Goal: Task Accomplishment & Management: Complete application form

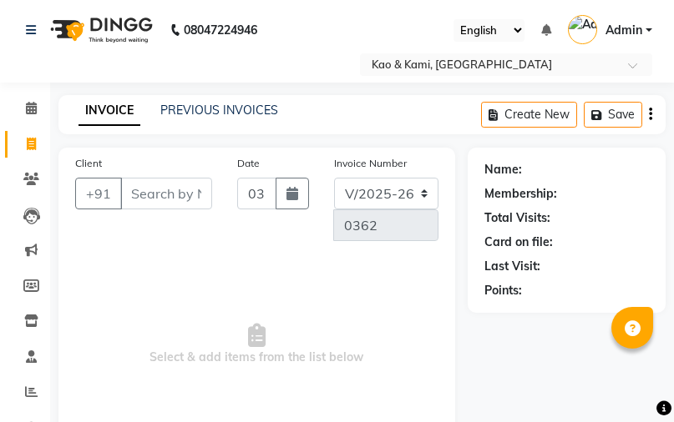
select select "7904"
select select "membership"
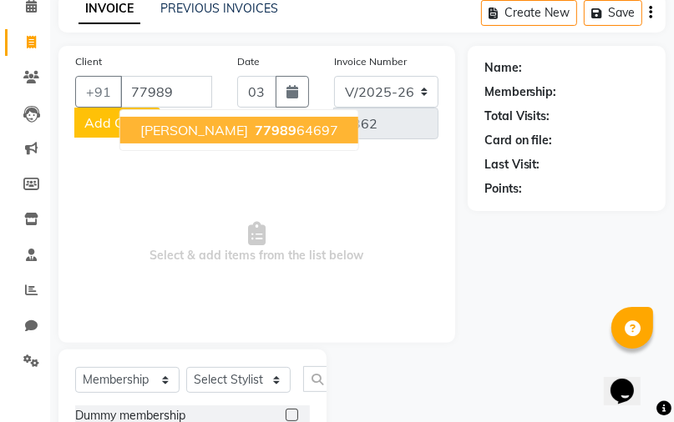
click at [255, 136] on span "77989" at bounding box center [276, 130] width 42 height 17
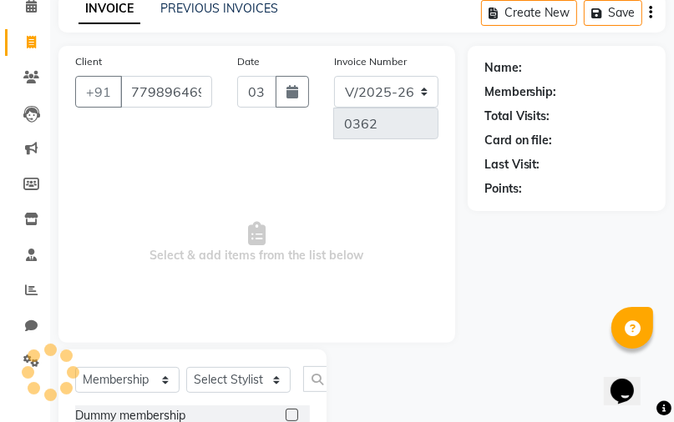
type input "7798964697"
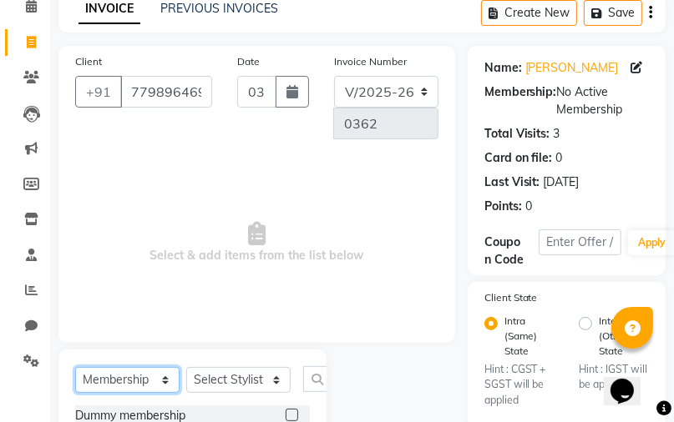
click at [159, 380] on select "Select Service Product Membership Package Voucher Prepaid Gift Card" at bounding box center [127, 380] width 104 height 26
select select "service"
click at [75, 368] on select "Select Service Product Membership Package Voucher Prepaid Gift Card" at bounding box center [127, 380] width 104 height 26
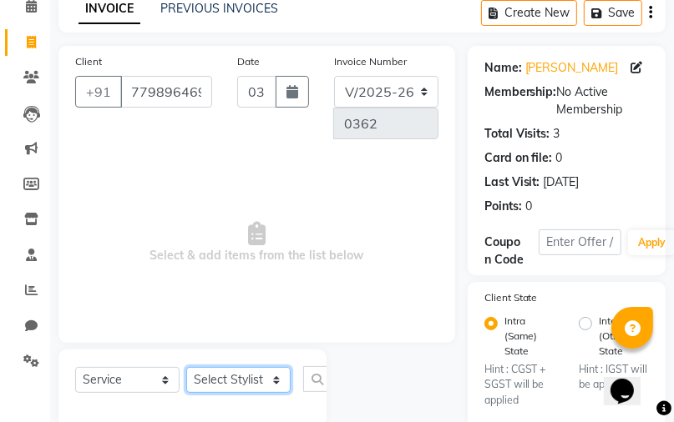
click at [233, 381] on select "Select Stylist JAFRIN [PERSON_NAME] [PERSON_NAME]" at bounding box center [238, 380] width 104 height 26
select select "70860"
click at [186, 368] on select "Select Stylist JAFRIN [PERSON_NAME] [PERSON_NAME]" at bounding box center [238, 380] width 104 height 26
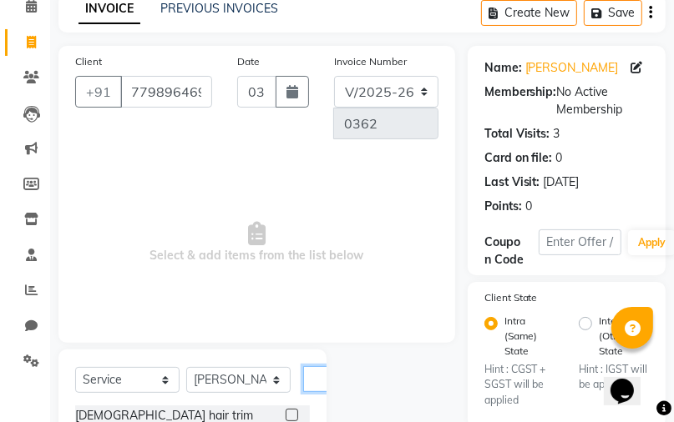
click at [323, 377] on input "text" at bounding box center [323, 379] width 40 height 26
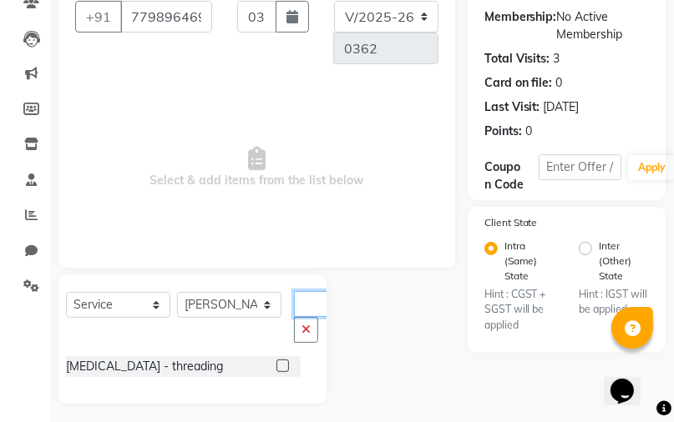
scroll to position [184, 0]
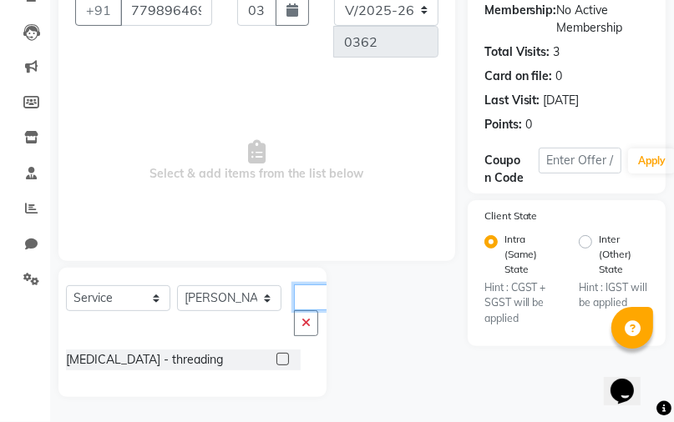
type input "thre"
click at [280, 353] on label at bounding box center [282, 359] width 13 height 13
click at [280, 355] on input "checkbox" at bounding box center [281, 360] width 11 height 11
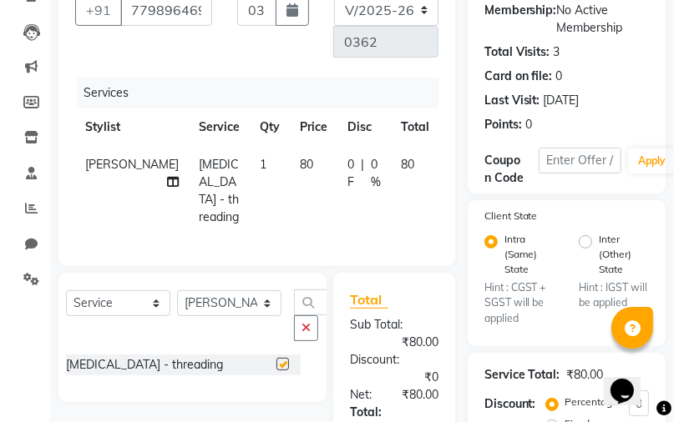
checkbox input "false"
drag, startPoint x: 302, startPoint y: 336, endPoint x: 313, endPoint y: 336, distance: 10.9
click at [304, 334] on icon "button" at bounding box center [305, 328] width 9 height 12
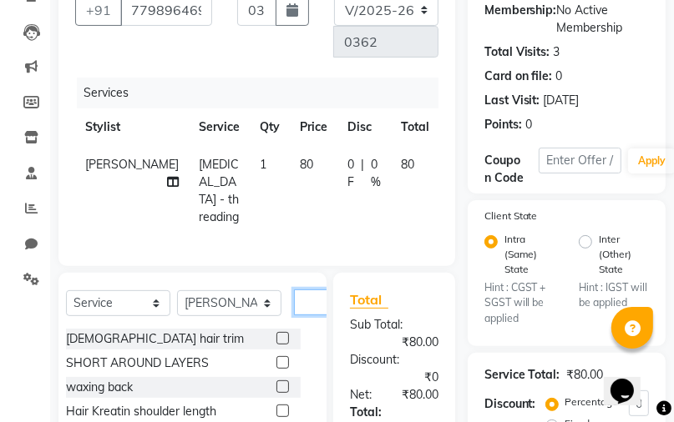
scroll to position [0, 16]
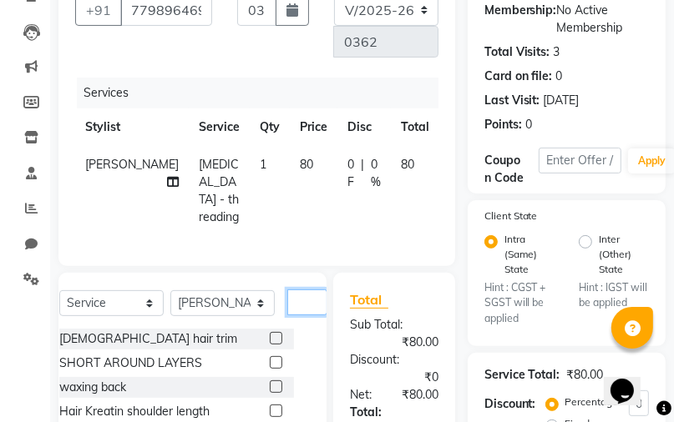
click at [315, 315] on input "text" at bounding box center [307, 303] width 40 height 26
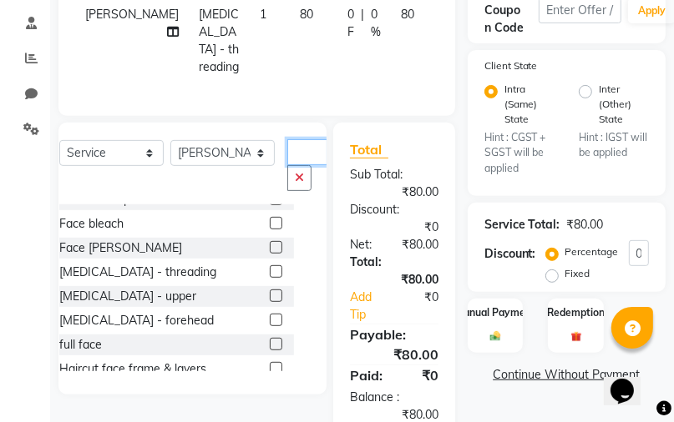
scroll to position [267, 0]
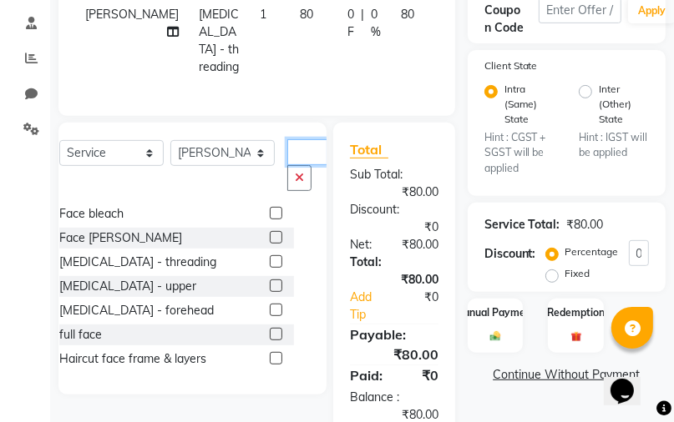
type input "fac"
click at [270, 290] on label at bounding box center [276, 286] width 13 height 13
click at [270, 290] on input "checkbox" at bounding box center [275, 286] width 11 height 11
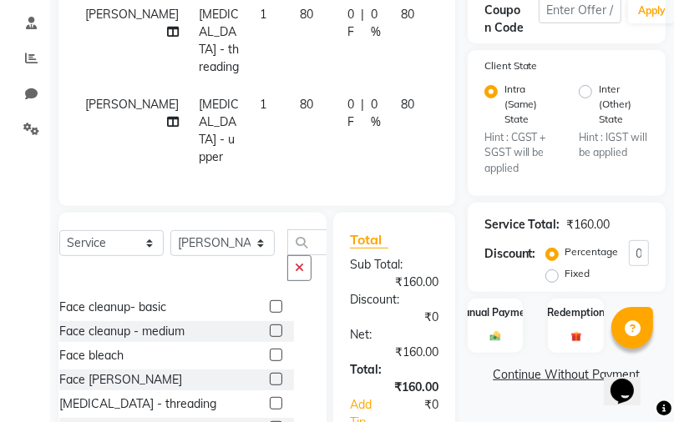
checkbox input "false"
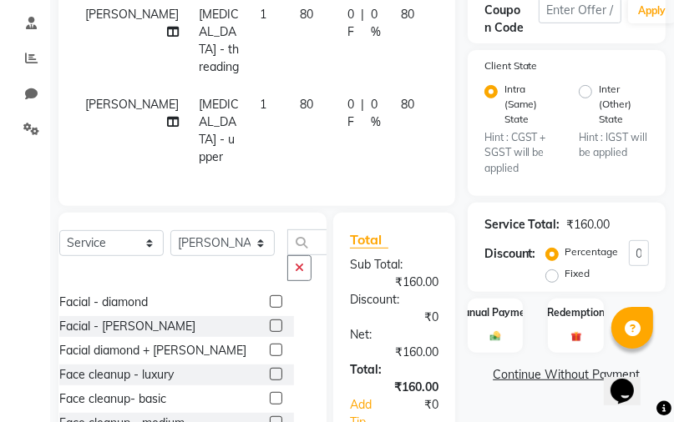
scroll to position [67, 0]
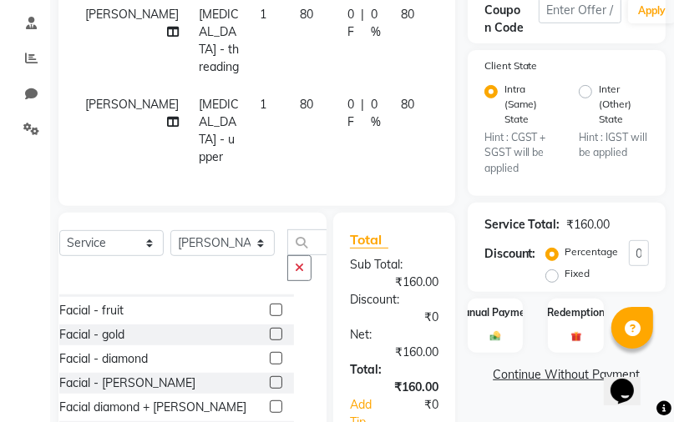
click at [300, 107] on span "80" at bounding box center [306, 104] width 13 height 15
select select "70860"
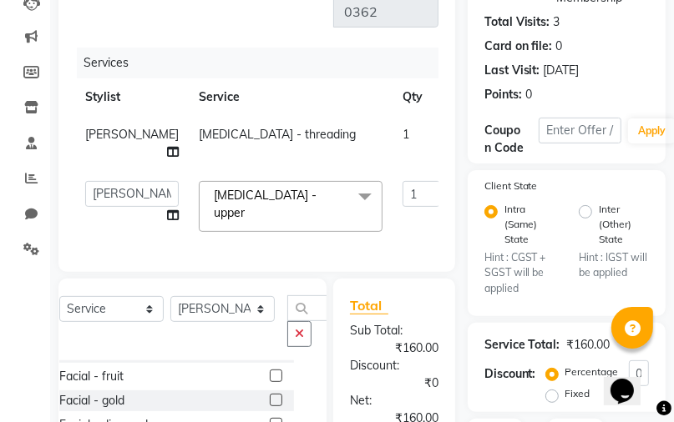
scroll to position [200, 0]
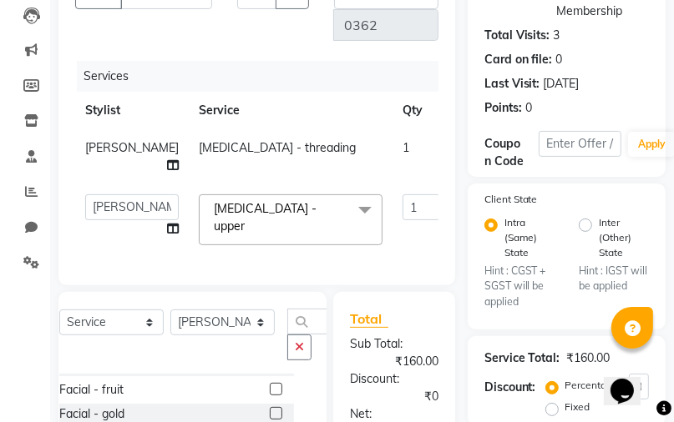
click at [460, 148] on span "80" at bounding box center [466, 147] width 13 height 15
select select "70860"
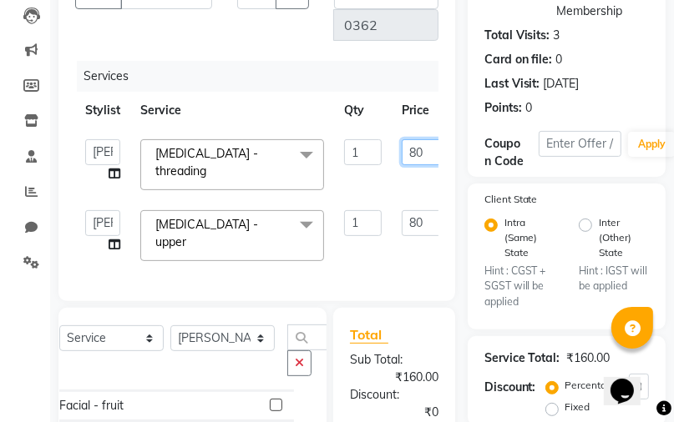
click at [421, 154] on input "80" at bounding box center [426, 152] width 50 height 26
type input "8"
type input "35"
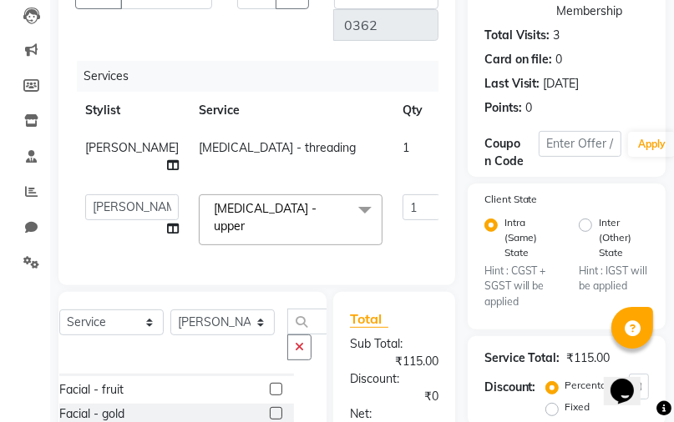
click at [460, 214] on input "80" at bounding box center [485, 207] width 50 height 26
click at [460, 220] on input "80" at bounding box center [485, 207] width 50 height 26
type input "8"
type input "35"
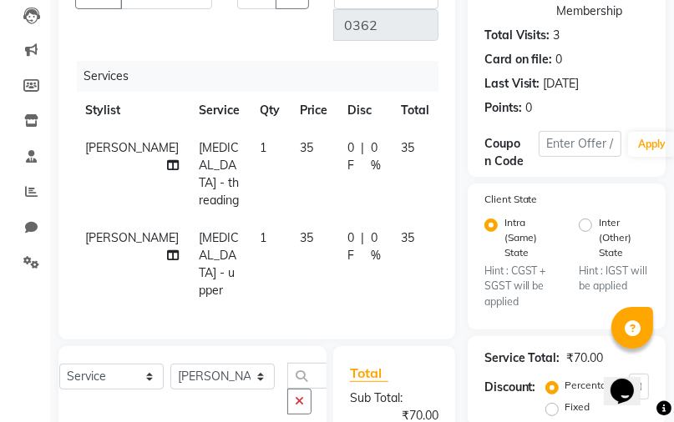
click at [423, 260] on tr "[PERSON_NAME] [MEDICAL_DATA] - upper 1 35 0 F | 0 % 35" at bounding box center [284, 264] width 419 height 90
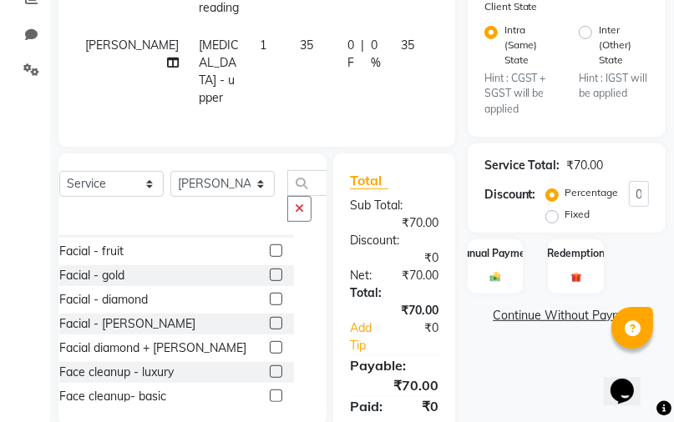
scroll to position [401, 0]
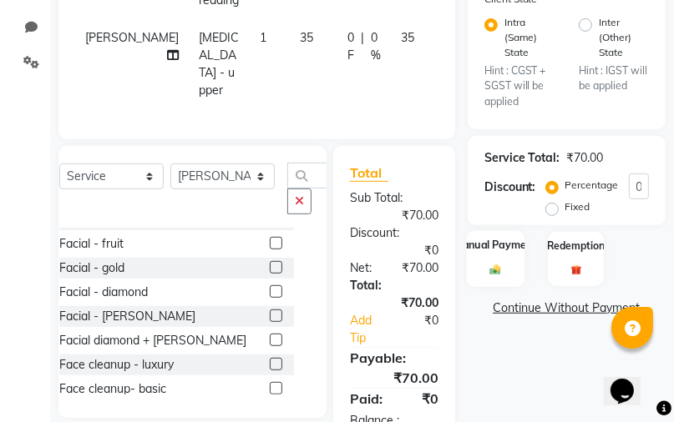
click at [497, 254] on label "Manual Payment" at bounding box center [494, 246] width 83 height 16
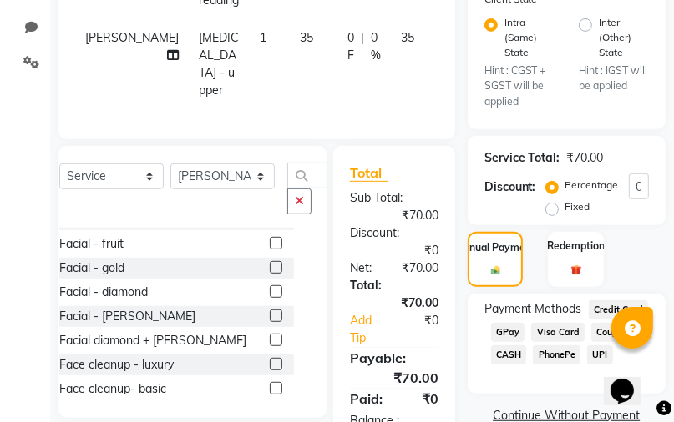
click at [507, 337] on span "GPay" at bounding box center [508, 332] width 34 height 19
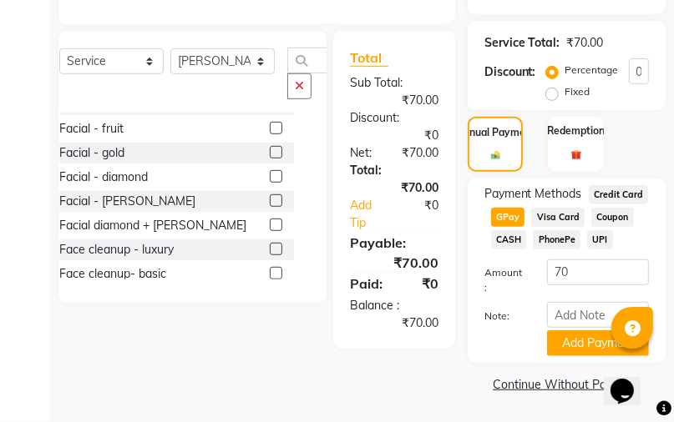
scroll to position [519, 0]
click at [577, 351] on button "Add Payment" at bounding box center [598, 343] width 102 height 26
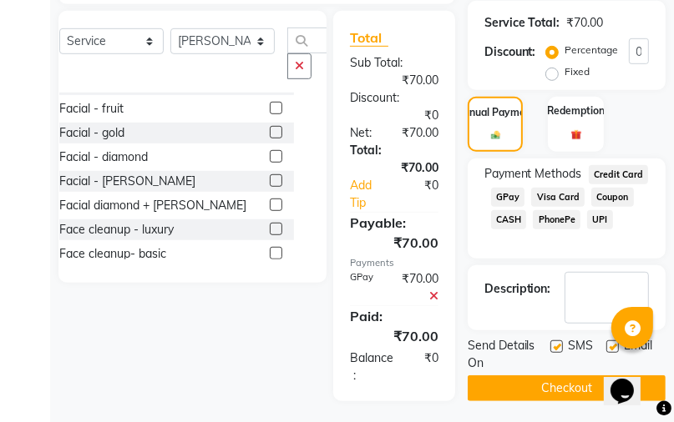
scroll to position [540, 0]
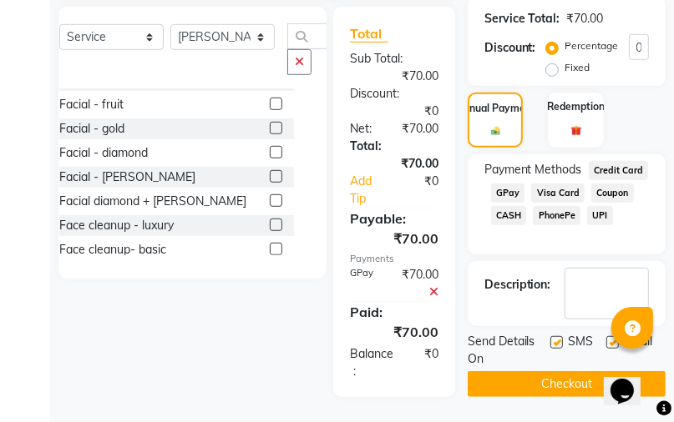
click at [566, 376] on button "Checkout" at bounding box center [566, 384] width 198 height 26
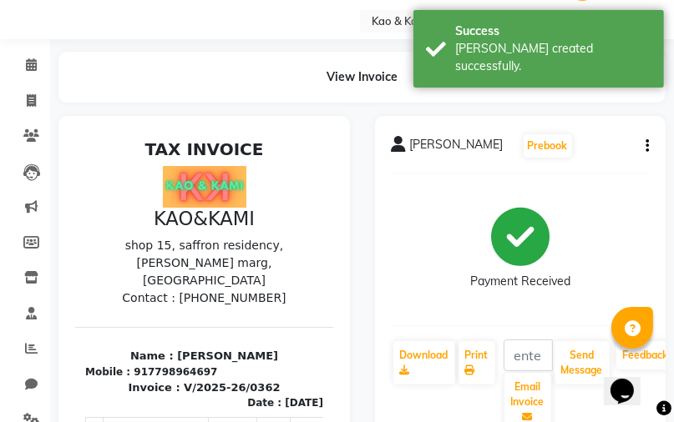
scroll to position [67, 0]
